Goal: Find specific page/section: Find specific page/section

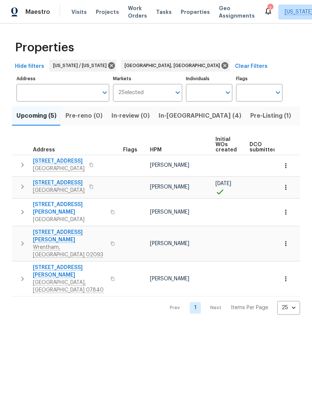
click at [166, 117] on span "In-[GEOGRAPHIC_DATA] (4)" at bounding box center [200, 115] width 83 height 10
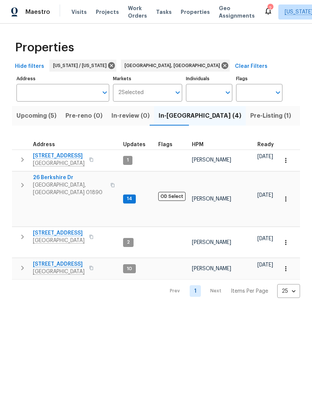
click at [57, 183] on span "[GEOGRAPHIC_DATA], [GEOGRAPHIC_DATA] 01890" at bounding box center [69, 188] width 73 height 15
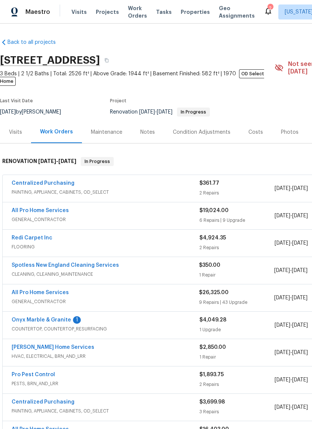
click at [146, 129] on div "Notes" at bounding box center [147, 132] width 33 height 22
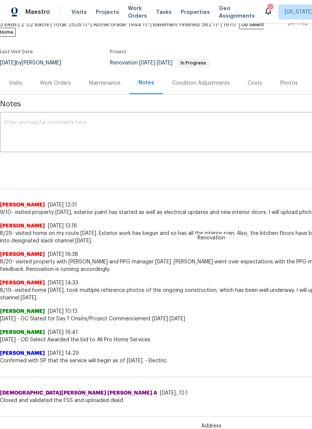
scroll to position [49, 0]
click at [58, 79] on div "Work Orders" at bounding box center [55, 82] width 31 height 7
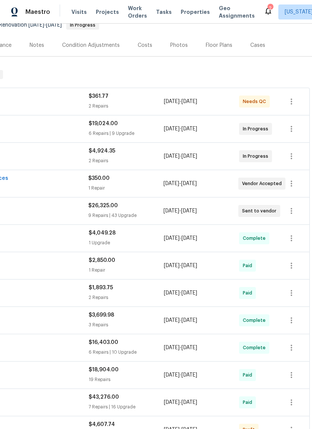
scroll to position [87, 111]
